Goal: Task Accomplishment & Management: Manage account settings

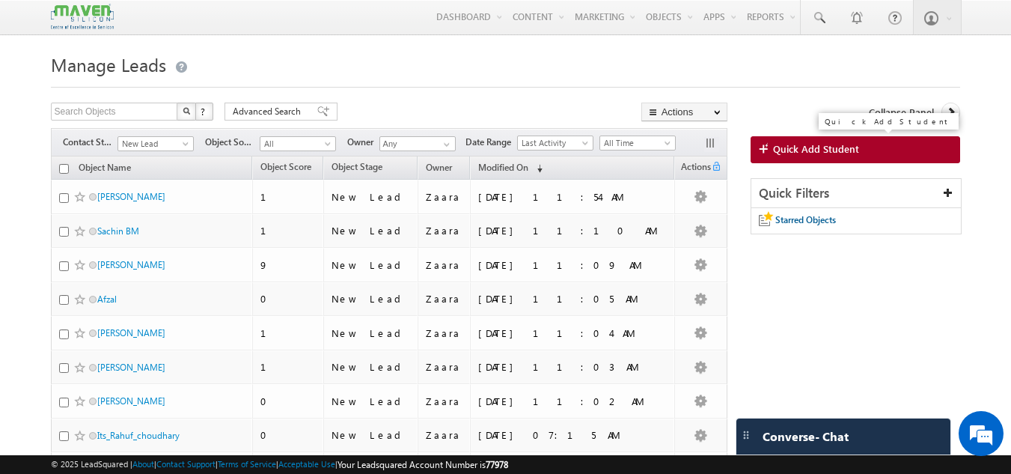
click at [848, 147] on span "Quick Add Student" at bounding box center [816, 148] width 86 height 13
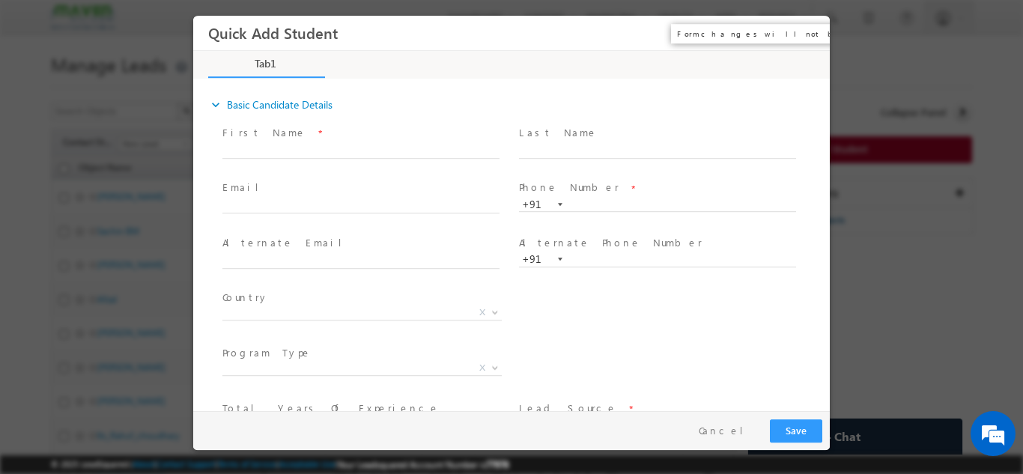
click at [808, 33] on button "×" at bounding box center [806, 33] width 25 height 28
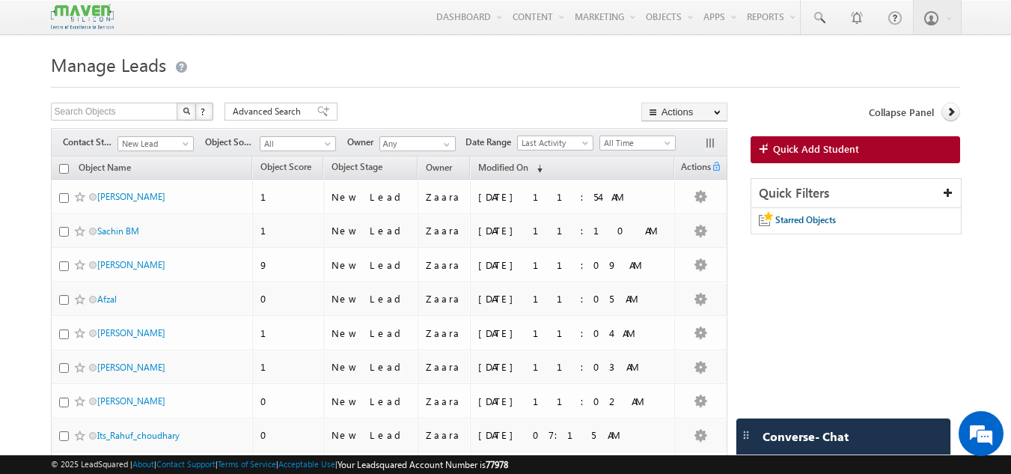
click at [393, 64] on h1 "Manage Leads" at bounding box center [506, 63] width 910 height 29
click at [605, 78] on h1 "Manage Leads" at bounding box center [506, 63] width 910 height 29
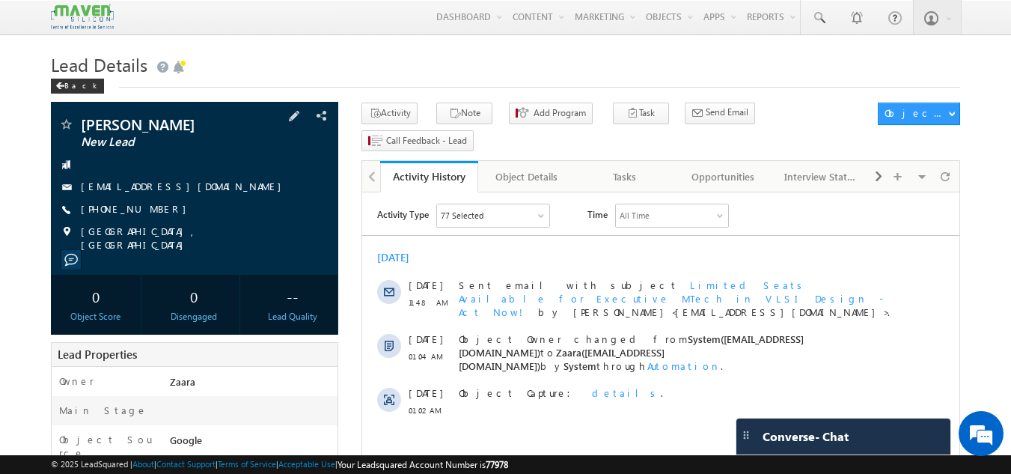
click at [146, 193] on span "[EMAIL_ADDRESS][DOMAIN_NAME]" at bounding box center [185, 187] width 208 height 15
click at [154, 189] on link "rajjnaik1910@gmail.com" at bounding box center [185, 186] width 208 height 13
click at [644, 168] on div "Tasks" at bounding box center [624, 177] width 73 height 18
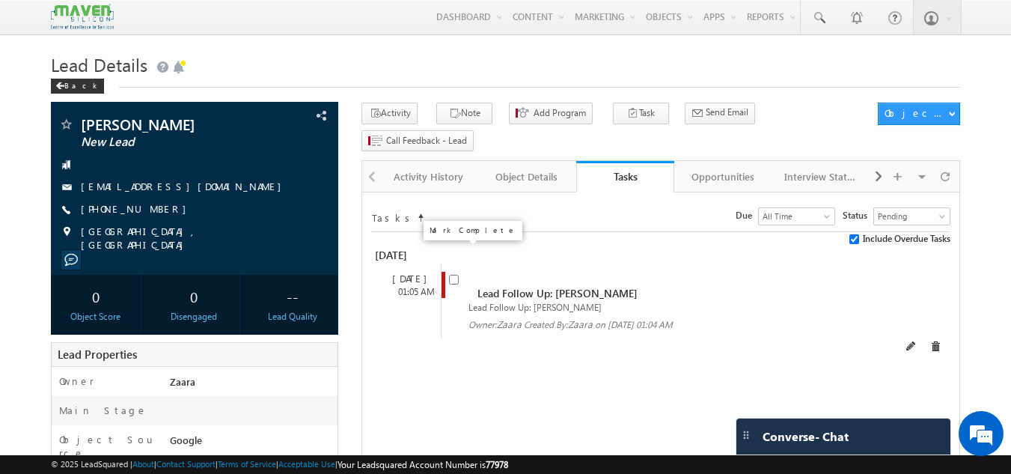
click at [451, 275] on input "checkbox" at bounding box center [454, 280] width 10 height 10
checkbox input "false"
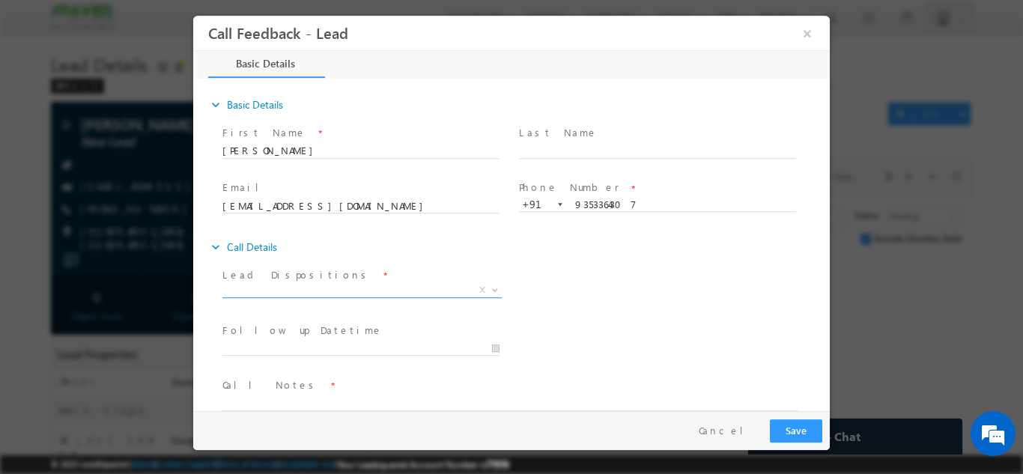
click at [361, 284] on span "X" at bounding box center [361, 289] width 279 height 15
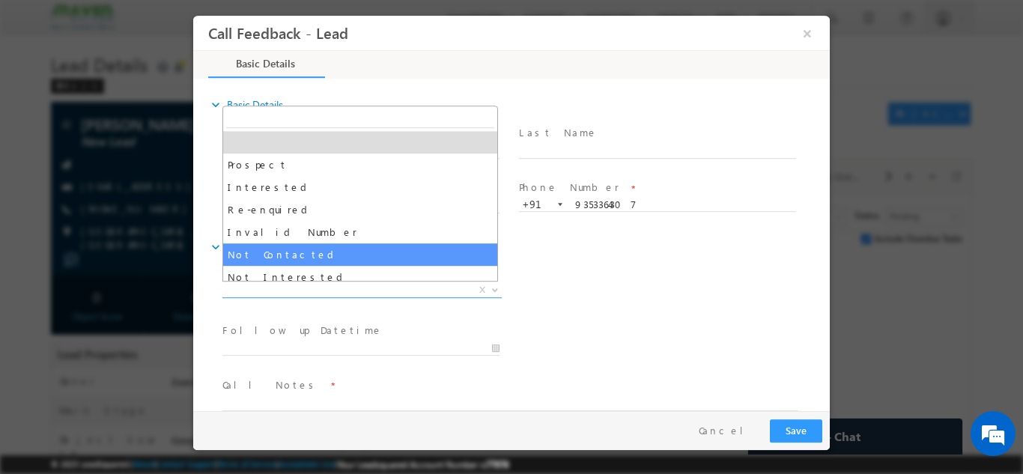
select select "Not Contacted"
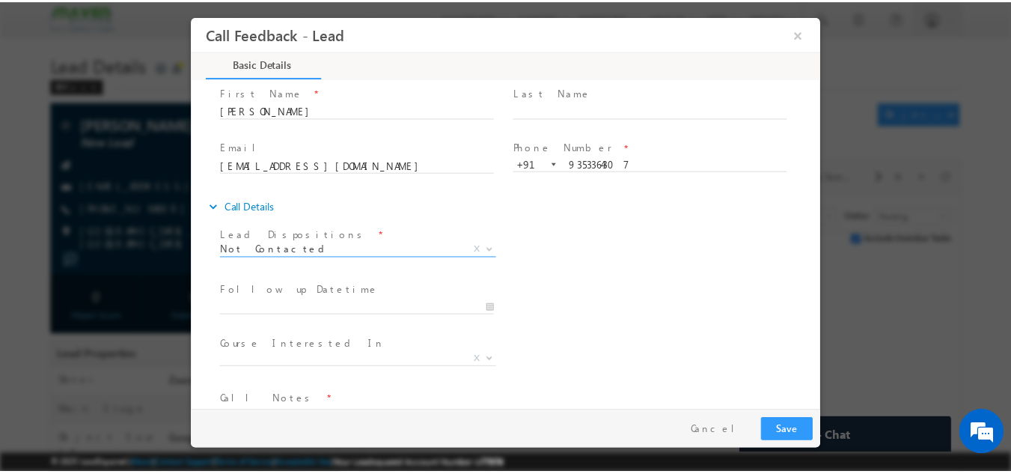
scroll to position [79, 0]
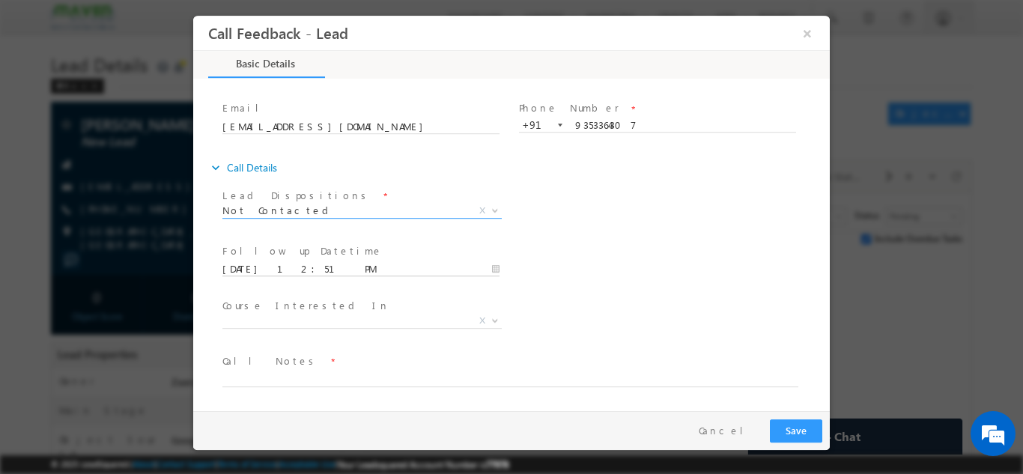
click at [271, 264] on input "08/09/2025 12:51 PM" at bounding box center [360, 268] width 277 height 15
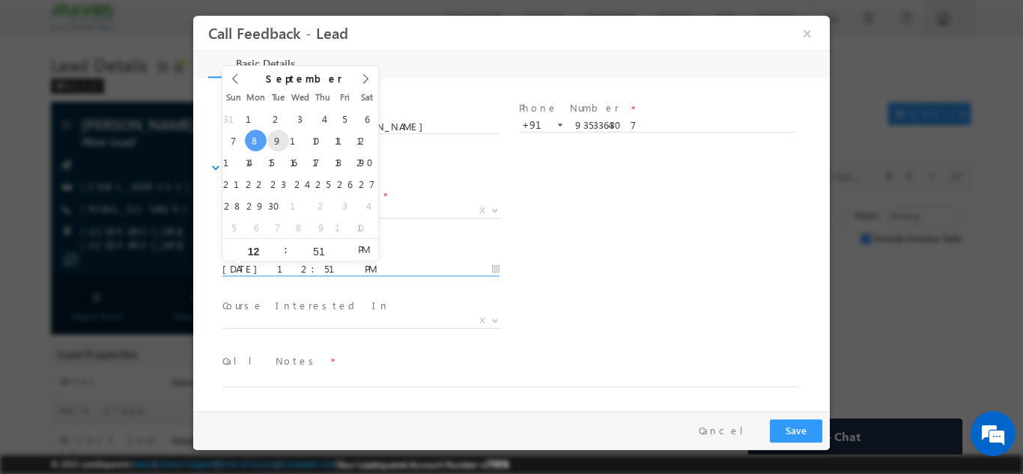
type input "09/09/2025 12:51 PM"
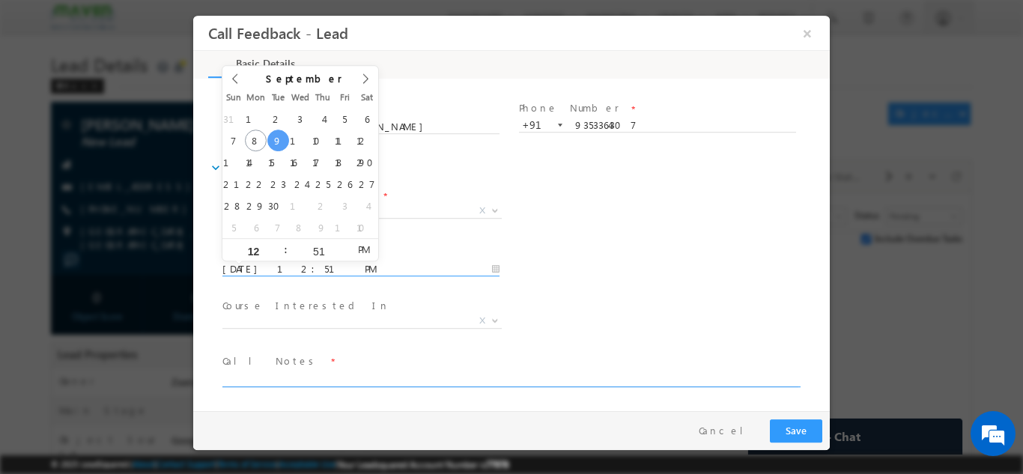
click at [380, 374] on textarea at bounding box center [510, 377] width 576 height 17
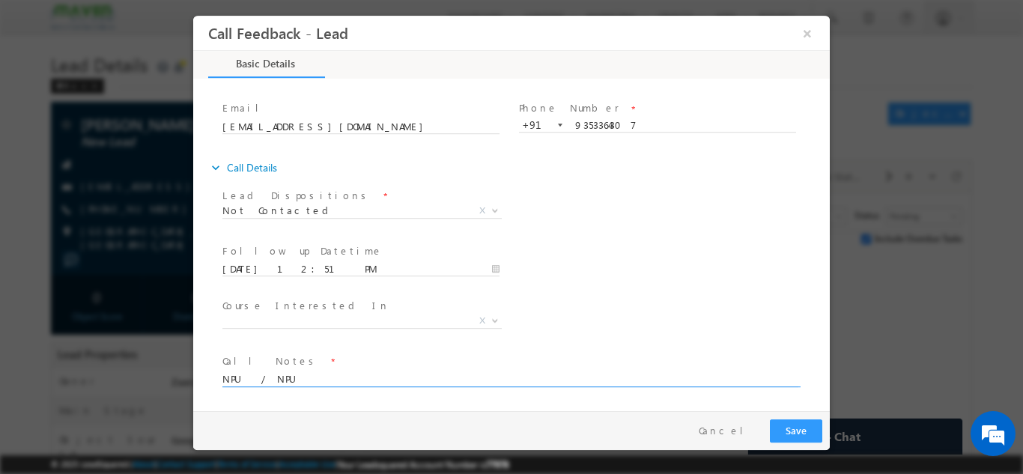
type textarea "NPU / NPU"
click at [807, 434] on button "Save" at bounding box center [796, 430] width 52 height 23
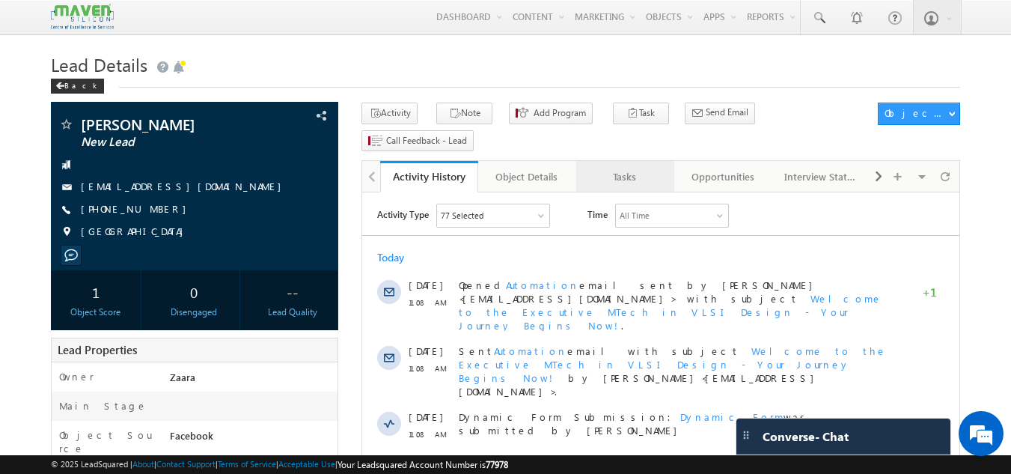
click at [633, 168] on div "Tasks" at bounding box center [624, 177] width 73 height 18
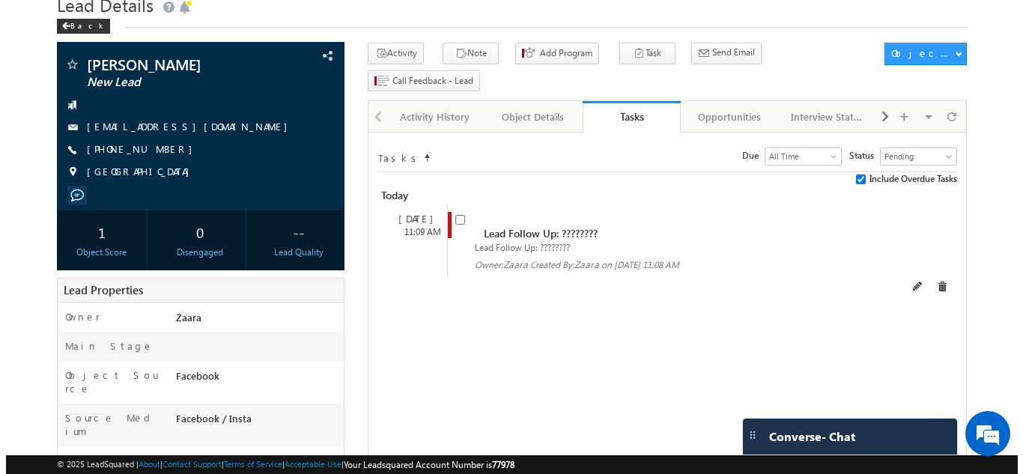
scroll to position [150, 0]
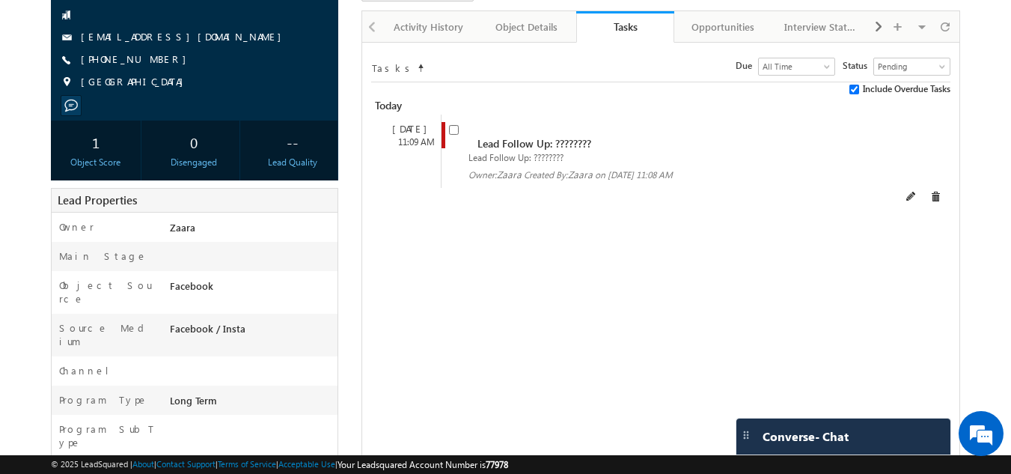
click at [452, 150] on div "Lead Follow Up: ????????" at bounding box center [661, 156] width 425 height 13
click at [454, 125] on input "checkbox" at bounding box center [454, 130] width 10 height 10
checkbox input "false"
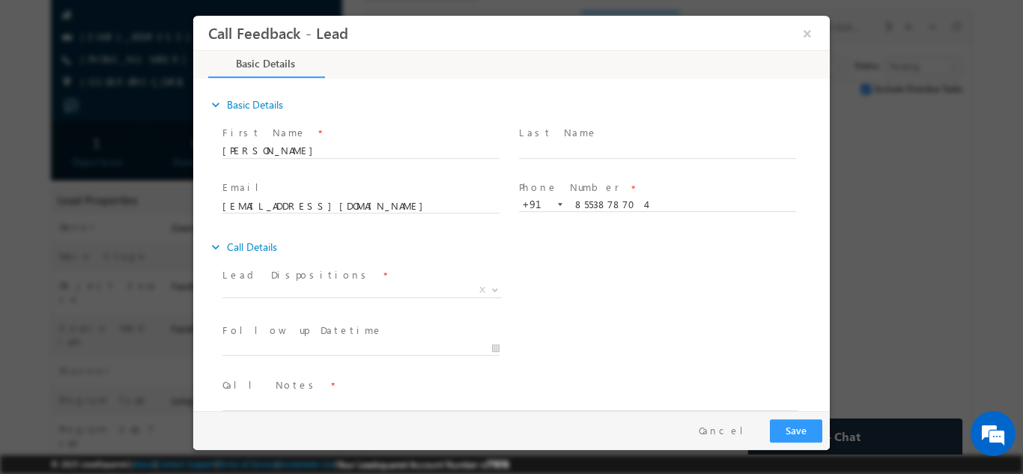
scroll to position [24, 0]
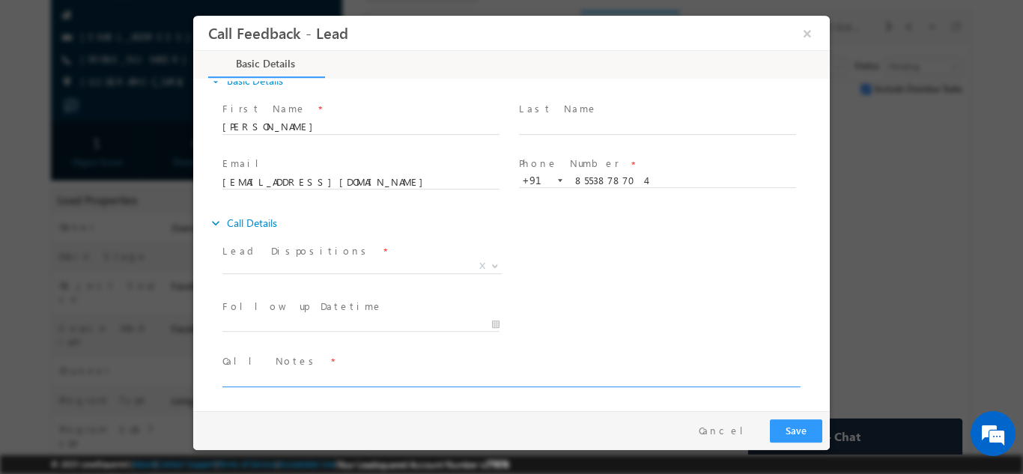
click at [263, 380] on textarea at bounding box center [510, 377] width 576 height 17
type textarea "B"
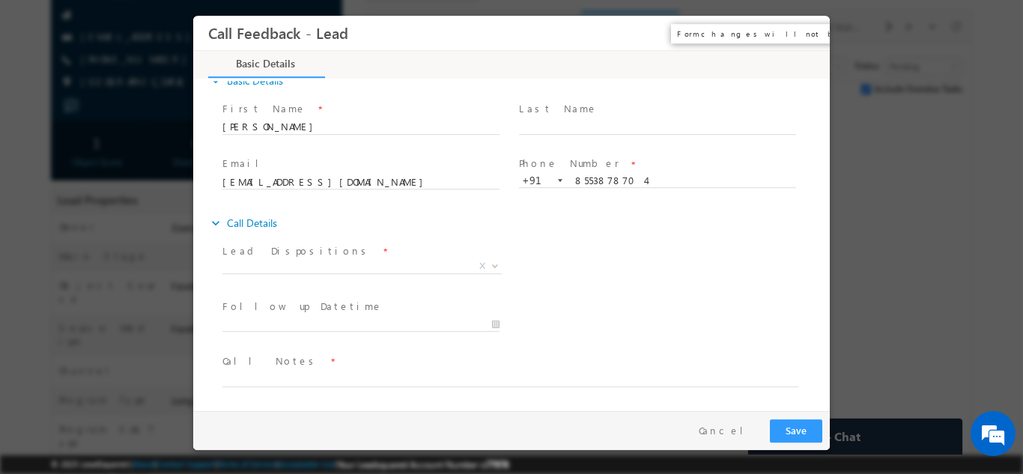
click at [803, 28] on button "×" at bounding box center [806, 33] width 25 height 28
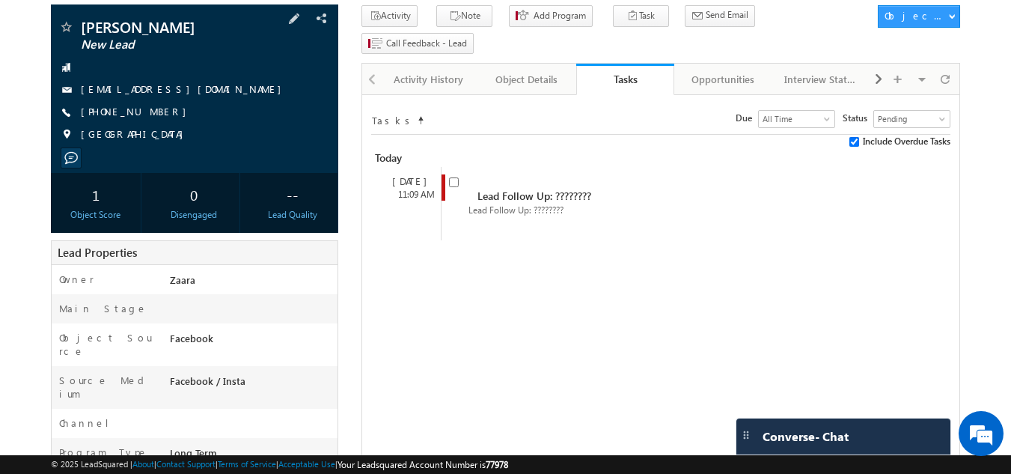
scroll to position [115, 0]
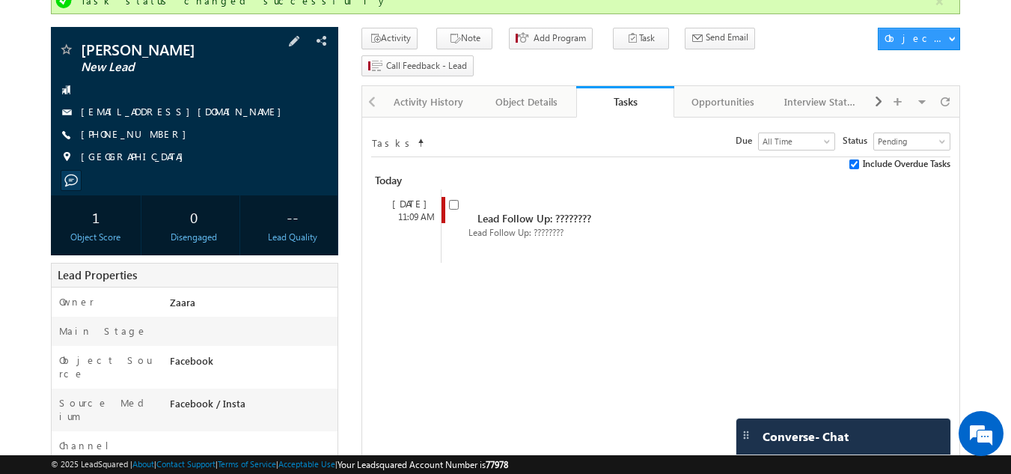
click at [153, 138] on div "[PHONE_NUMBER]" at bounding box center [194, 134] width 273 height 15
copy div "[PHONE_NUMBER]"
drag, startPoint x: 156, startPoint y: 50, endPoint x: 82, endPoint y: 49, distance: 74.1
click at [82, 49] on span "[PERSON_NAME]" at bounding box center [169, 49] width 177 height 15
copy span "[PERSON_NAME]"
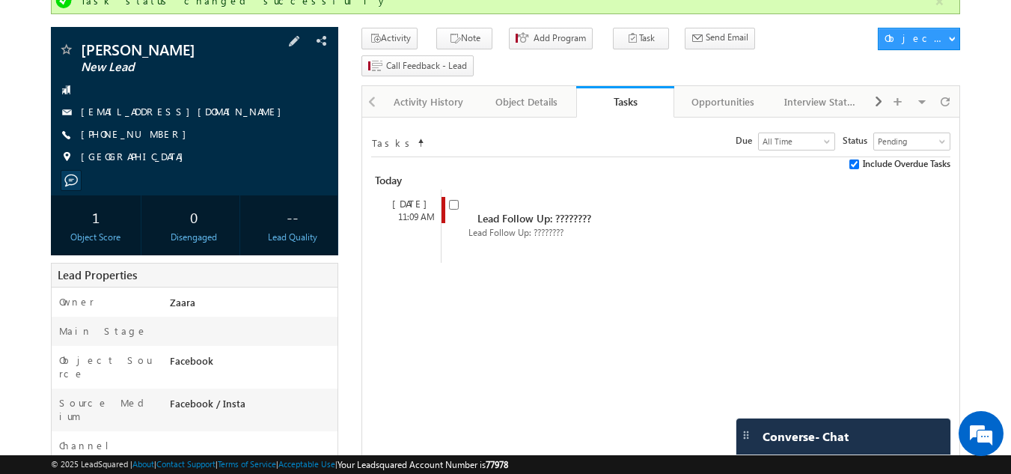
click at [189, 113] on link "[EMAIL_ADDRESS][DOMAIN_NAME]" at bounding box center [185, 111] width 208 height 13
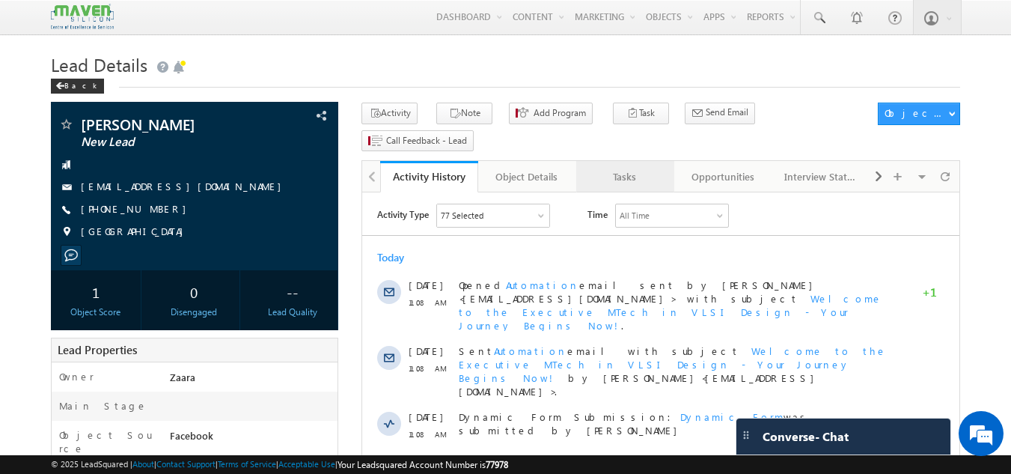
click at [621, 168] on div "Tasks" at bounding box center [624, 177] width 73 height 18
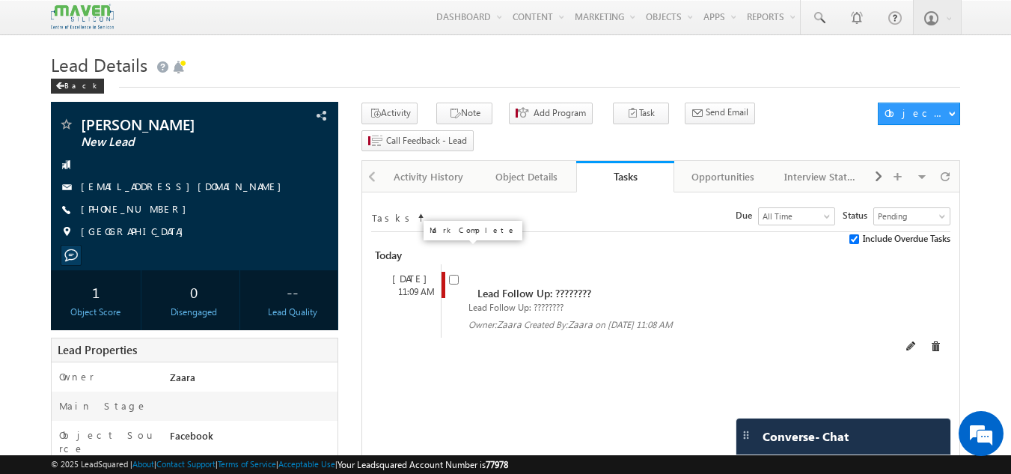
click at [453, 275] on input "checkbox" at bounding box center [454, 280] width 10 height 10
checkbox input "false"
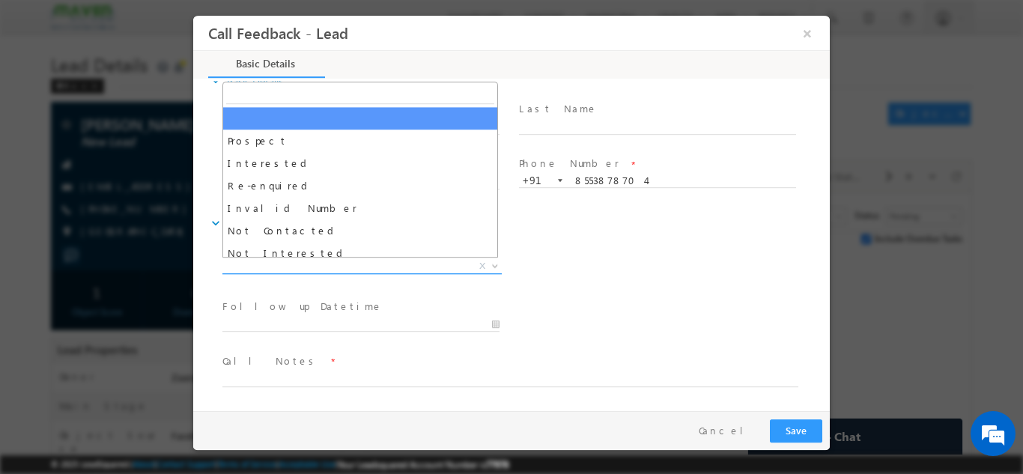
click at [362, 267] on span "X" at bounding box center [361, 265] width 279 height 15
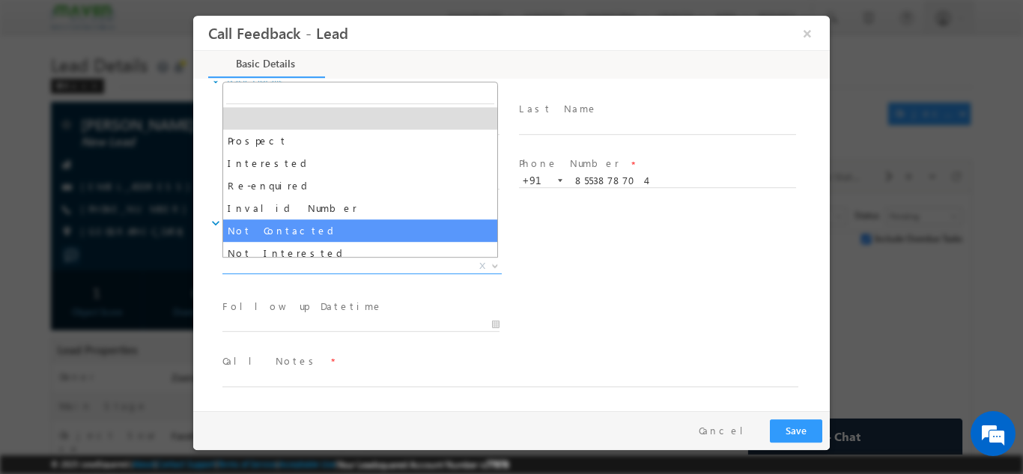
select select "Not Contacted"
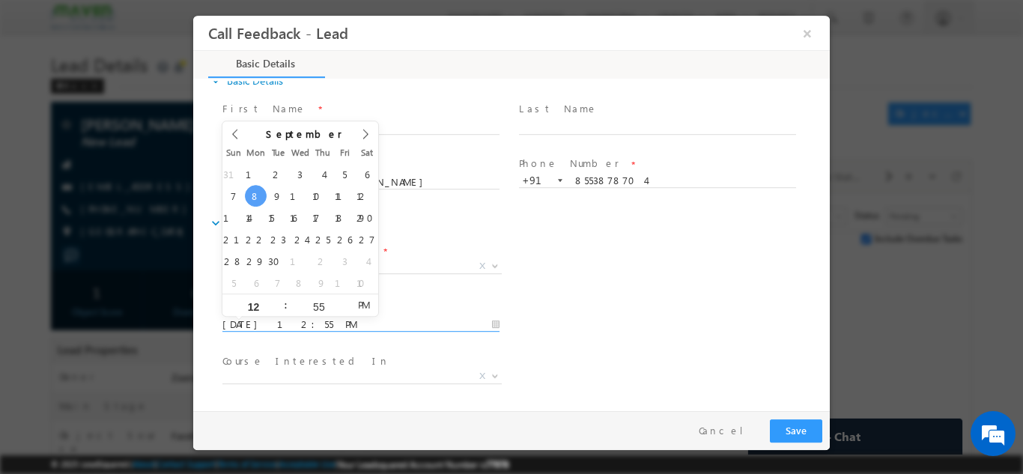
click at [279, 326] on input "08/09/2025 12:55 PM" at bounding box center [360, 324] width 277 height 15
type input "09/09/2025 12:55 PM"
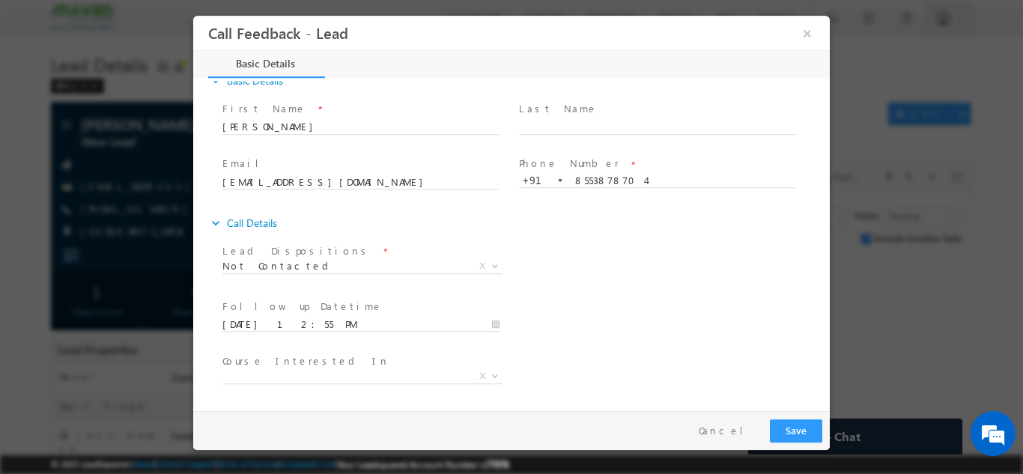
click at [344, 354] on span "Course Interested In *" at bounding box center [360, 361] width 276 height 16
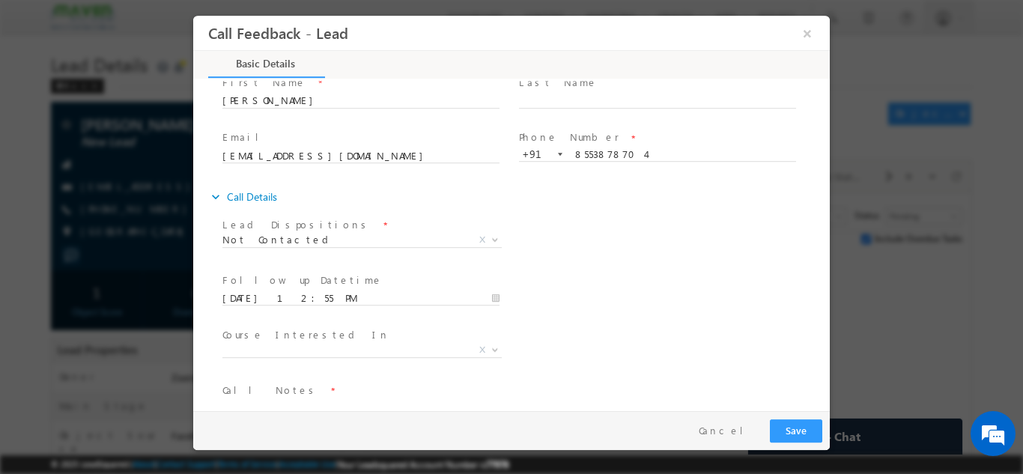
scroll to position [79, 0]
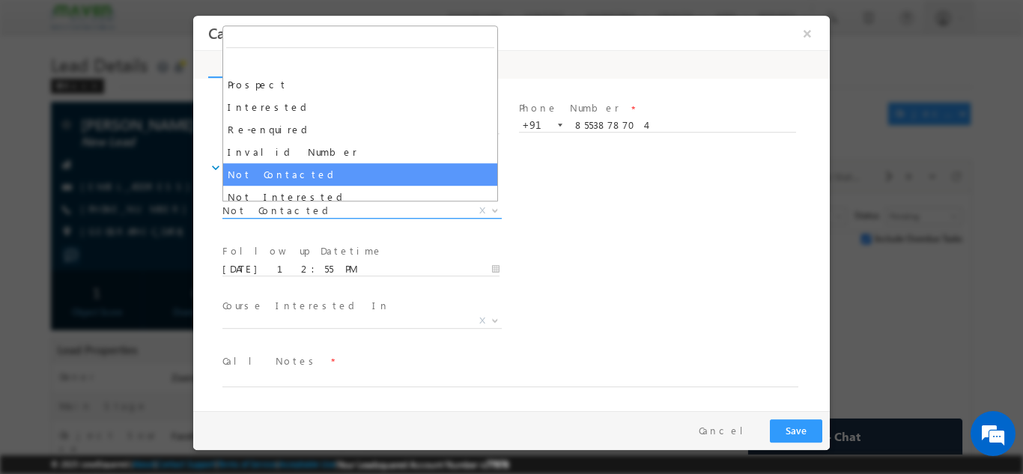
click at [320, 214] on span "Not Contacted" at bounding box center [343, 209] width 243 height 13
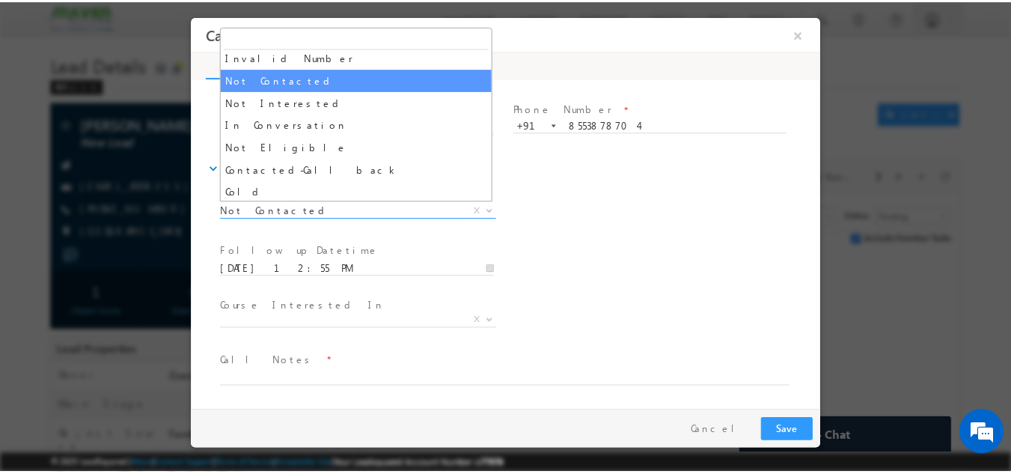
scroll to position [96, 0]
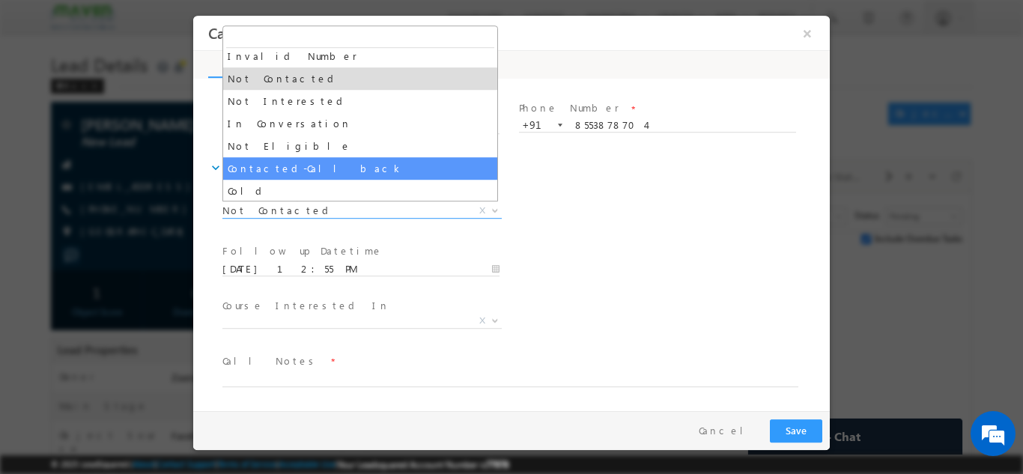
select select "Contacted-Call back"
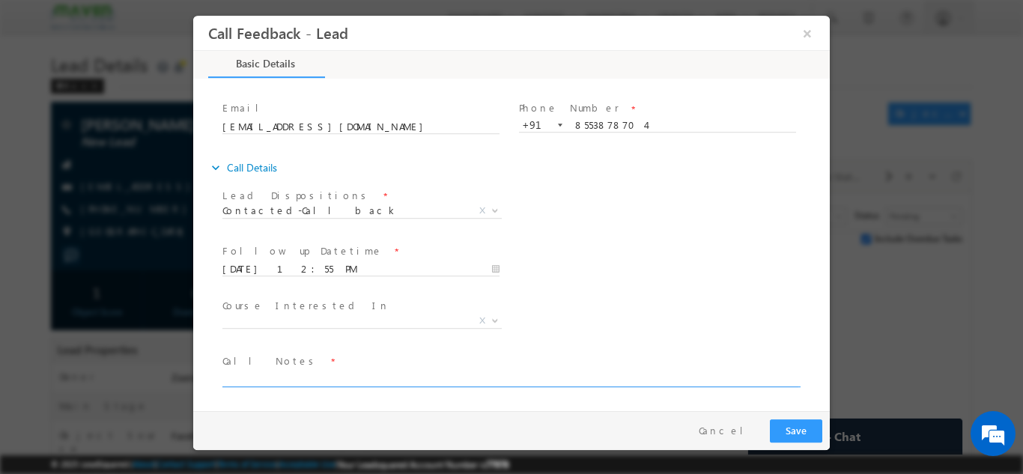
click at [276, 375] on textarea at bounding box center [510, 377] width 576 height 17
type textarea "C"
type textarea "Need to call her in evening"
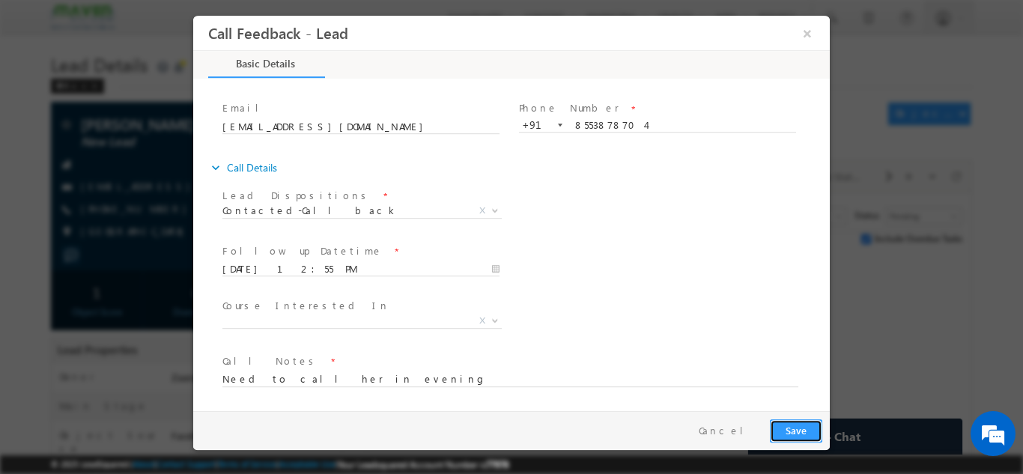
click at [788, 425] on button "Save" at bounding box center [796, 430] width 52 height 23
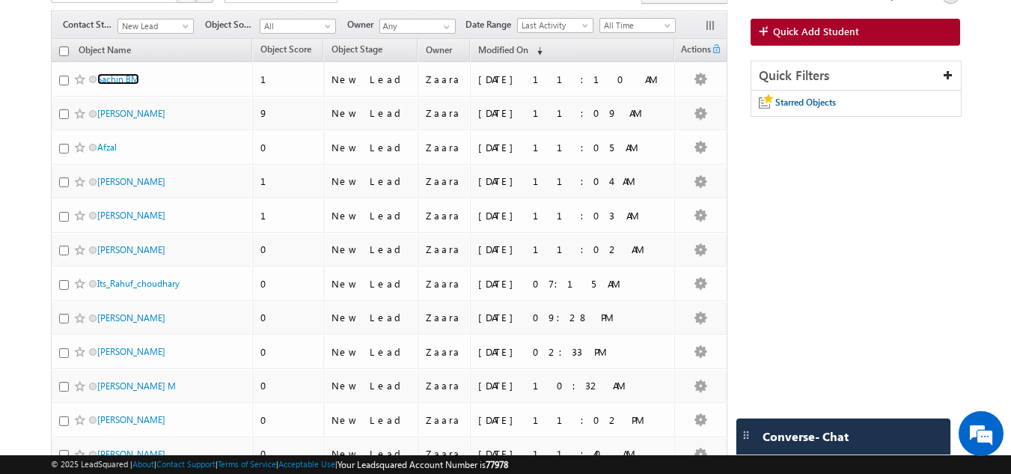
scroll to position [117, 0]
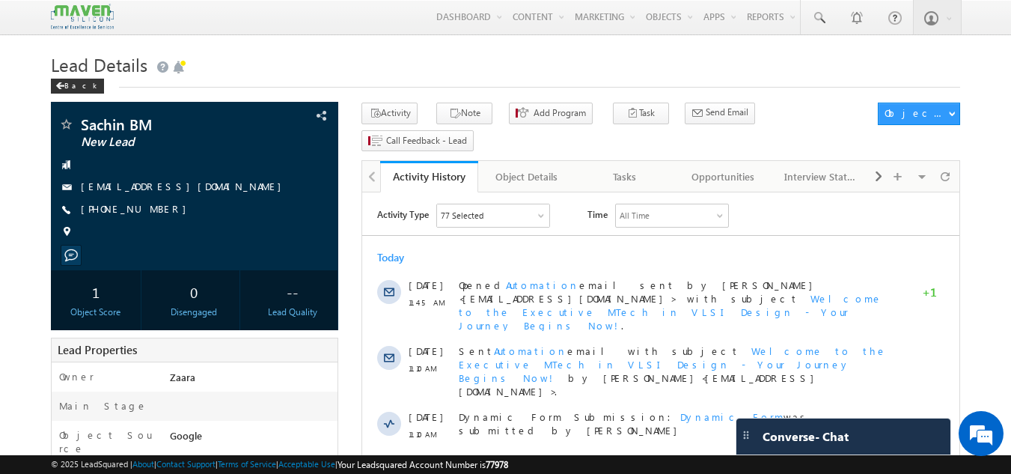
click at [225, 66] on h1 "Lead Details" at bounding box center [506, 63] width 910 height 29
click at [606, 76] on h1 "Lead Details" at bounding box center [506, 63] width 910 height 29
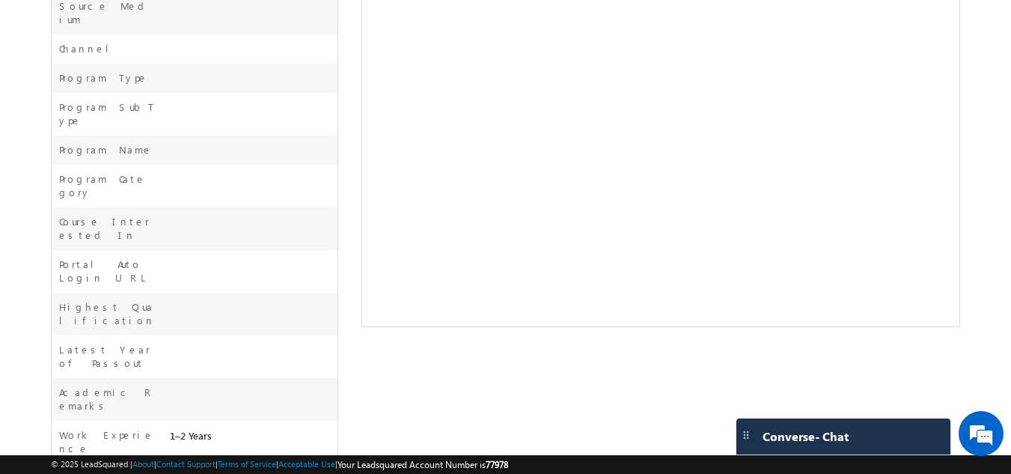
scroll to position [479, 0]
